Goal: Find specific page/section: Find specific page/section

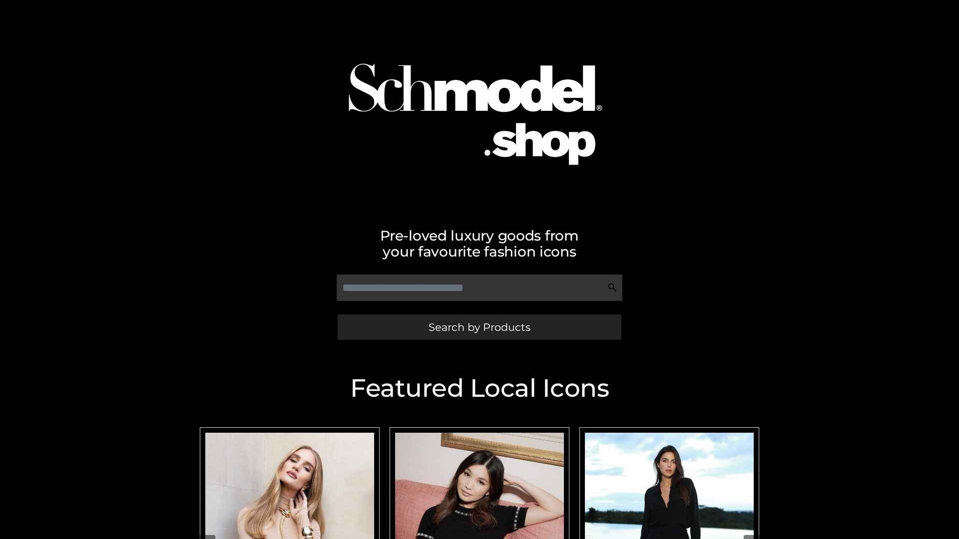
click at [479, 327] on span "Search by Products" at bounding box center [479, 327] width 102 height 10
